Goal: Task Accomplishment & Management: Use online tool/utility

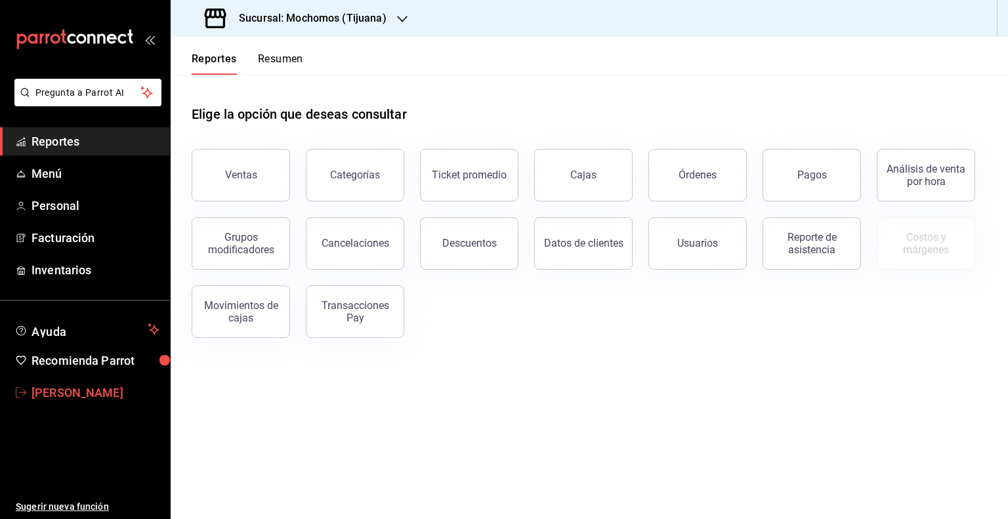
click at [60, 392] on span "[PERSON_NAME]" at bounding box center [96, 393] width 128 height 18
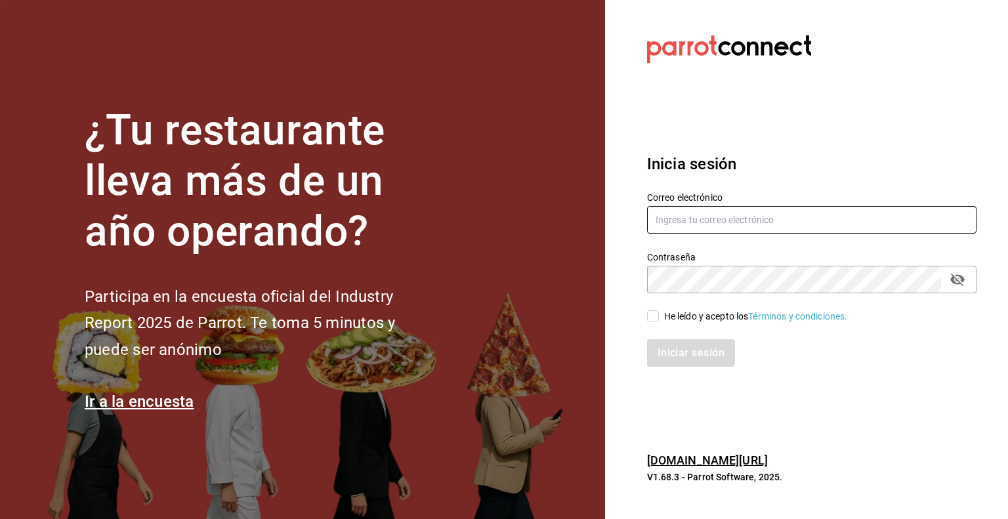
type input "[PERSON_NAME][EMAIL_ADDRESS][PERSON_NAME][DOMAIN_NAME]"
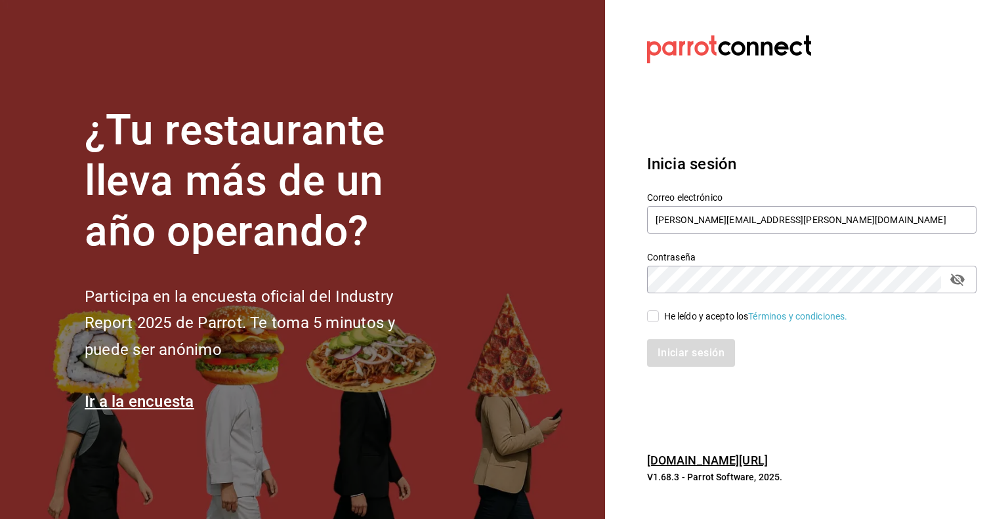
click at [653, 314] on input "He leído y acepto los Términos y condiciones." at bounding box center [653, 317] width 12 height 12
checkbox input "true"
click at [687, 356] on button "Iniciar sesión" at bounding box center [691, 353] width 89 height 28
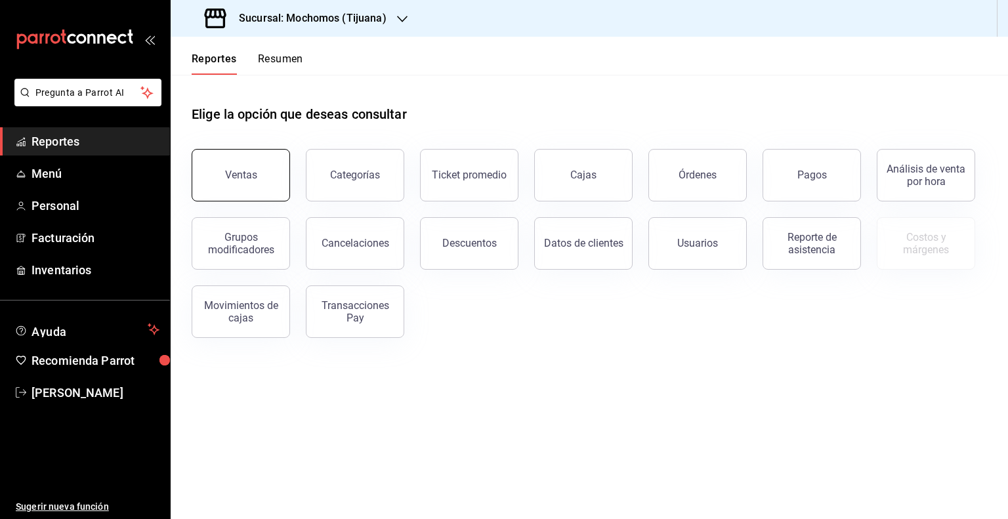
click at [247, 173] on div "Ventas" at bounding box center [241, 175] width 32 height 12
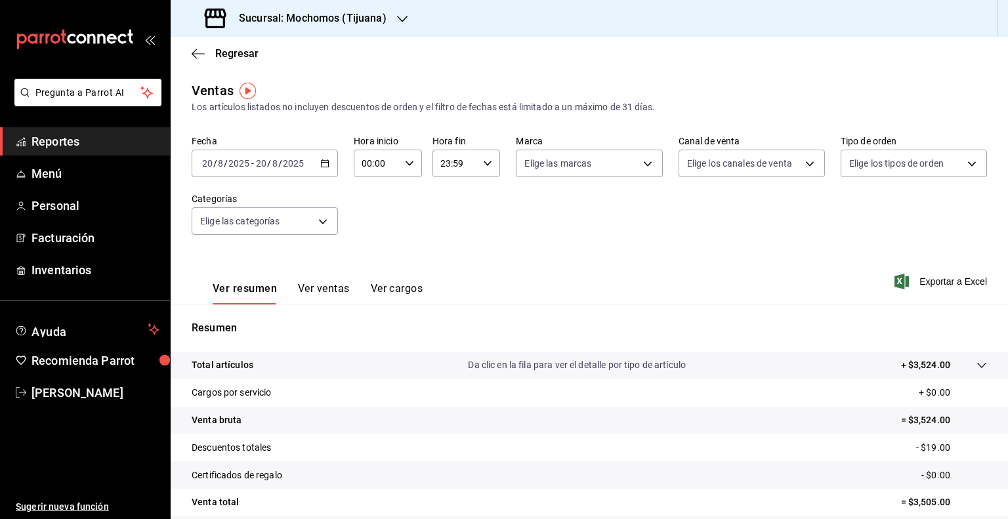
click at [322, 160] on icon "button" at bounding box center [324, 163] width 9 height 9
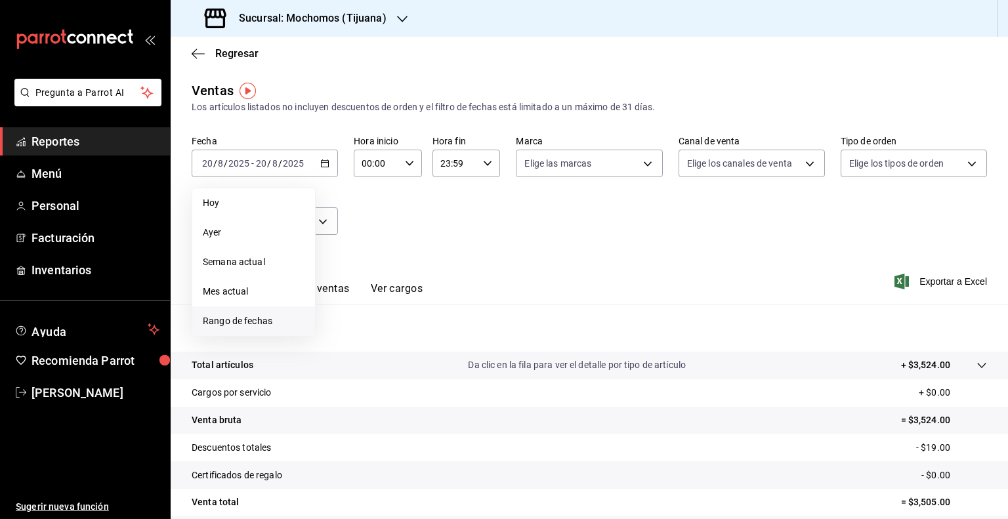
click at [255, 325] on span "Rango de fechas" at bounding box center [254, 321] width 102 height 14
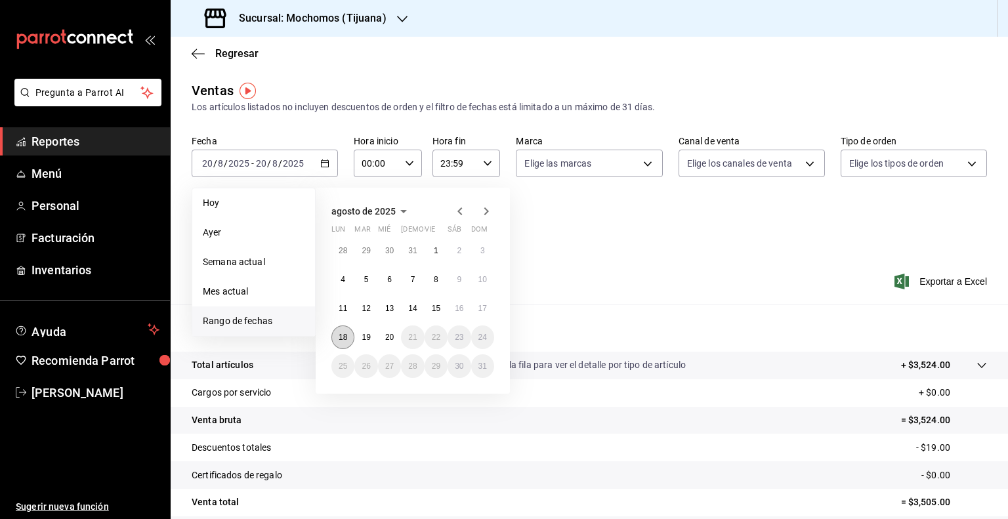
click at [339, 335] on abbr "18" at bounding box center [343, 337] width 9 height 9
click at [392, 344] on button "20" at bounding box center [389, 338] width 23 height 24
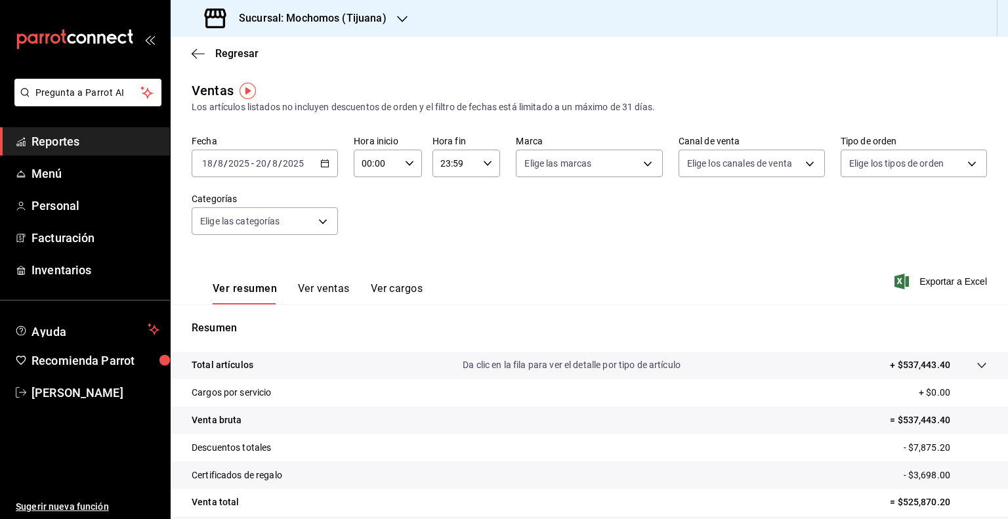
click at [407, 157] on div "00:00 Hora inicio" at bounding box center [388, 164] width 68 height 28
click at [373, 208] on span "05" at bounding box center [368, 205] width 12 height 11
type input "05:00"
click at [402, 190] on button "00" at bounding box center [402, 197] width 28 height 26
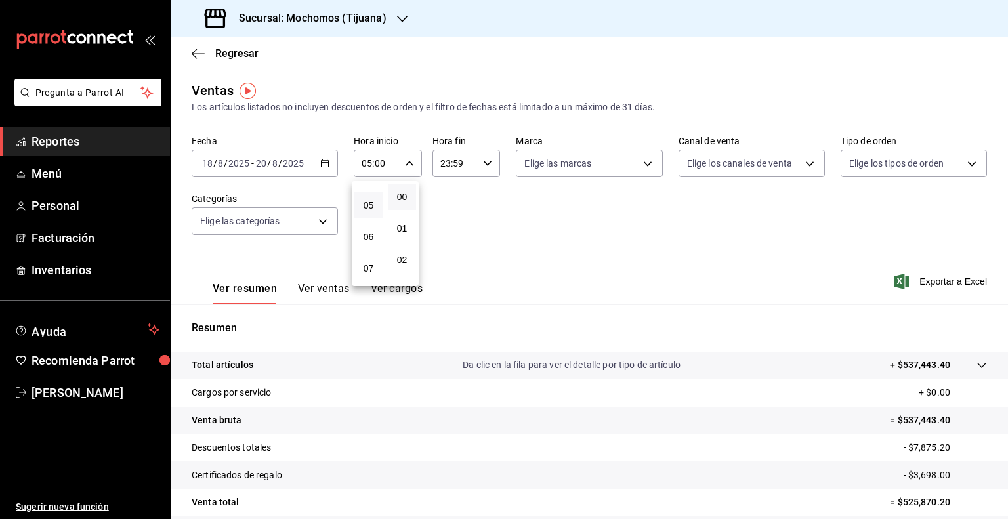
click at [486, 160] on div at bounding box center [504, 259] width 1008 height 519
click at [486, 160] on icon "button" at bounding box center [487, 163] width 9 height 9
click at [445, 229] on span "05" at bounding box center [446, 226] width 12 height 11
click at [481, 192] on span "00" at bounding box center [479, 197] width 12 height 11
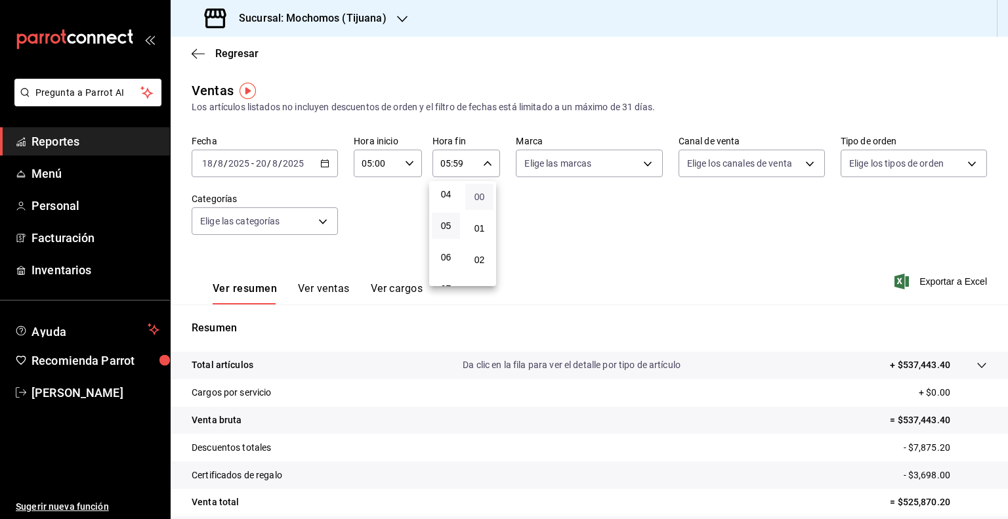
type input "05:00"
click at [640, 161] on div at bounding box center [504, 259] width 1008 height 519
click at [640, 161] on body "Pregunta a Parrot AI Reportes Menú Personal Facturación Inventarios Ayuda Recom…" at bounding box center [504, 259] width 1008 height 519
click at [525, 212] on input "checkbox" at bounding box center [527, 215] width 12 height 12
checkbox input "true"
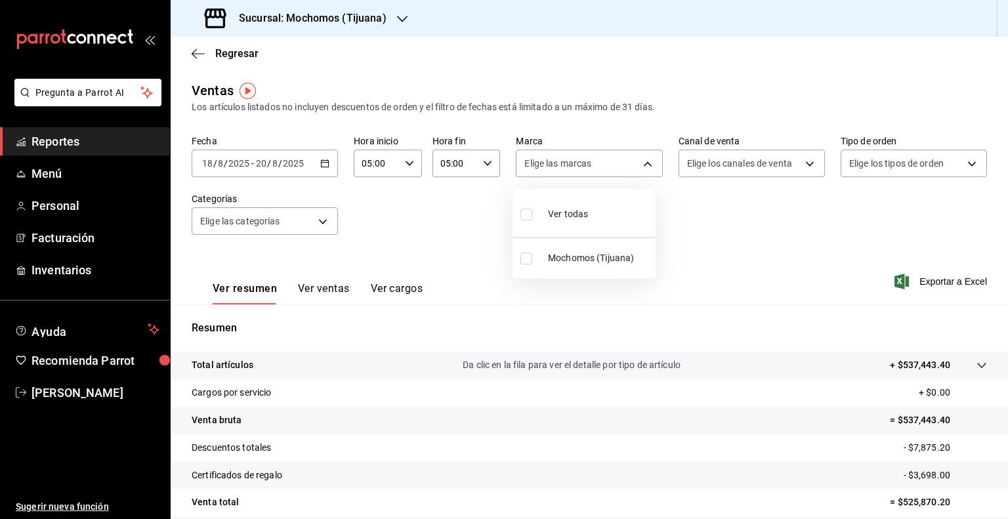
type input "c300ab0f-4e96-434a-ab79-9fec8b673c9f"
checkbox input "true"
click at [800, 162] on div at bounding box center [504, 259] width 1008 height 519
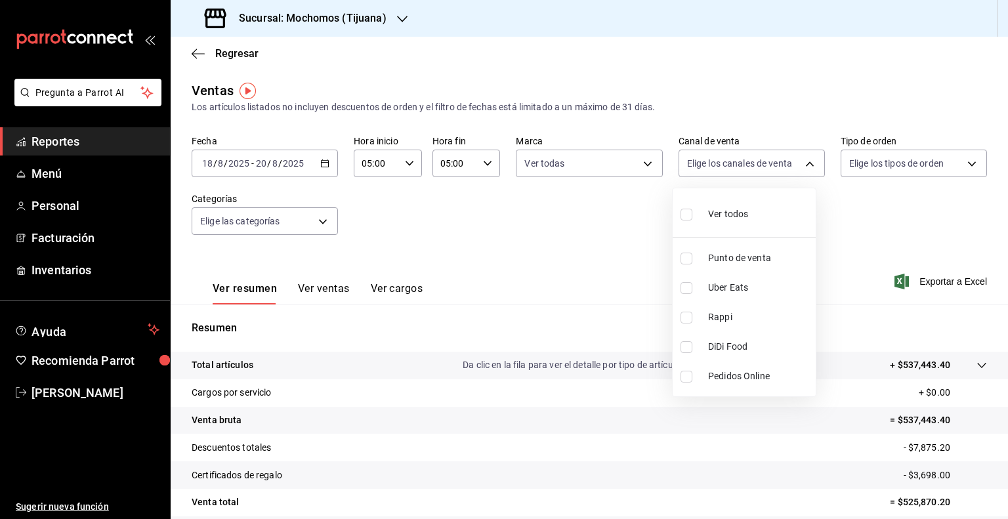
click at [800, 162] on body "Pregunta a Parrot AI Reportes Menú Personal Facturación Inventarios Ayuda Recom…" at bounding box center [504, 259] width 1008 height 519
click at [686, 215] on input "checkbox" at bounding box center [687, 215] width 12 height 12
checkbox input "true"
type input "PARROT,UBER_EATS,RAPPI,DIDI_FOOD,ONLINE"
checkbox input "true"
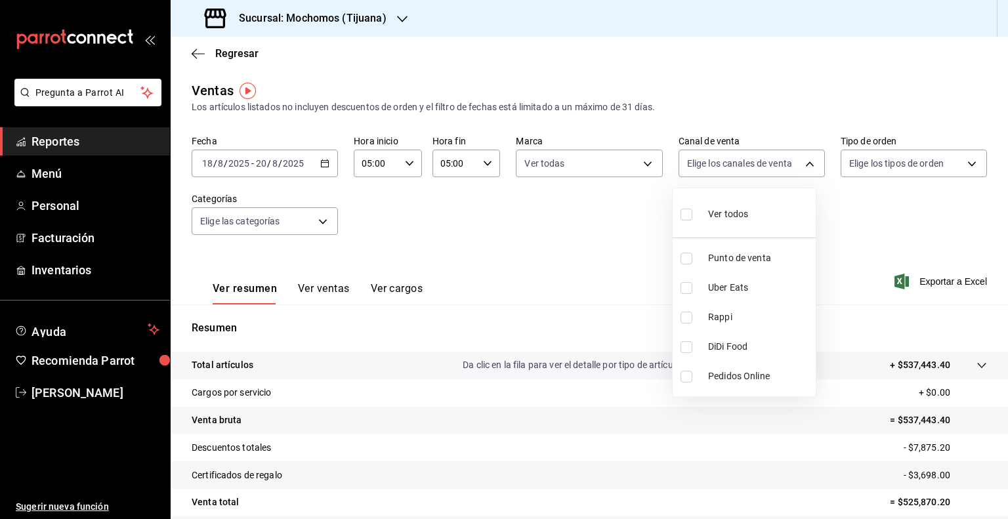
checkbox input "true"
click at [964, 159] on div at bounding box center [504, 259] width 1008 height 519
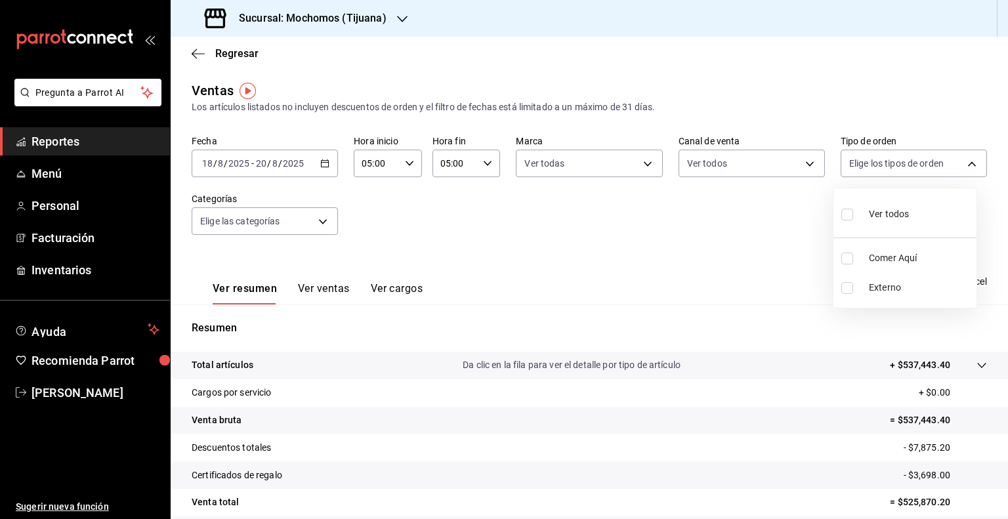
click at [964, 159] on body "Pregunta a Parrot AI Reportes Menú Personal Facturación Inventarios Ayuda Recom…" at bounding box center [504, 259] width 1008 height 519
click at [845, 215] on input "checkbox" at bounding box center [848, 215] width 12 height 12
checkbox input "true"
type input "59fdec9d-7e45-44f1-b527-5416629fe4e9,EXTERNAL"
checkbox input "true"
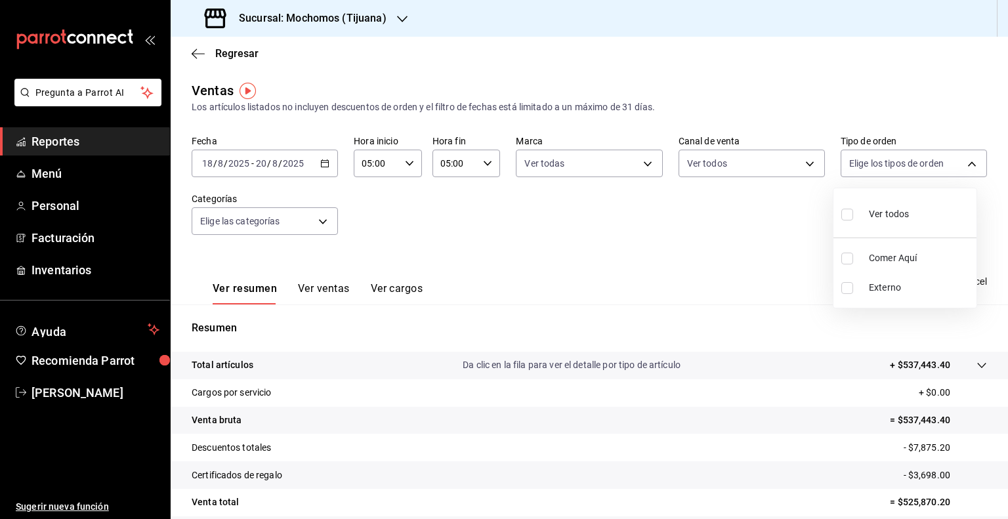
checkbox input "true"
click at [769, 236] on div at bounding box center [504, 259] width 1008 height 519
click at [936, 278] on span "Exportar a Excel" at bounding box center [942, 282] width 90 height 16
